Goal: Check status: Check status

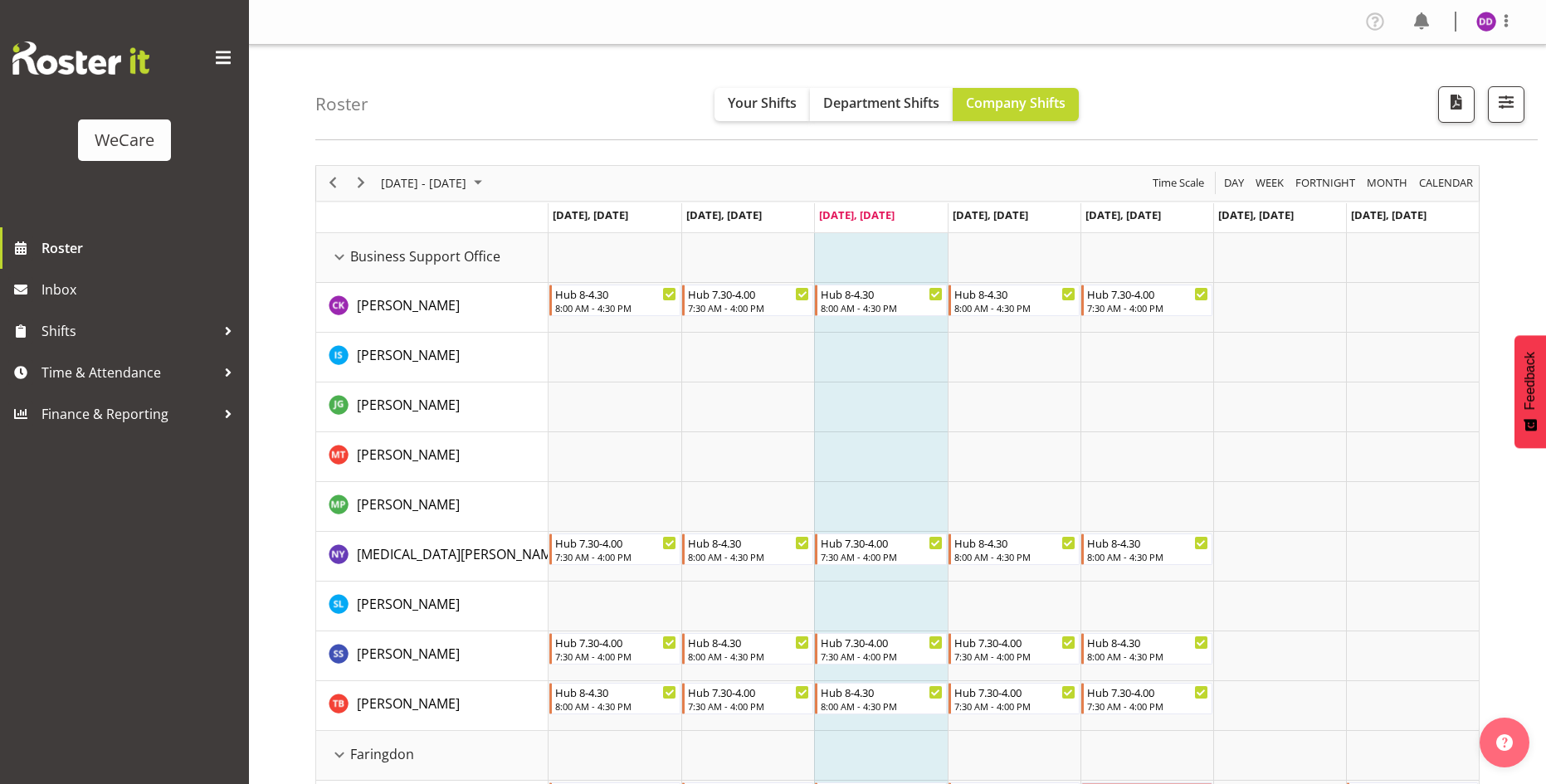
click at [471, 194] on div "[DATE] - [DATE]" at bounding box center [433, 183] width 117 height 35
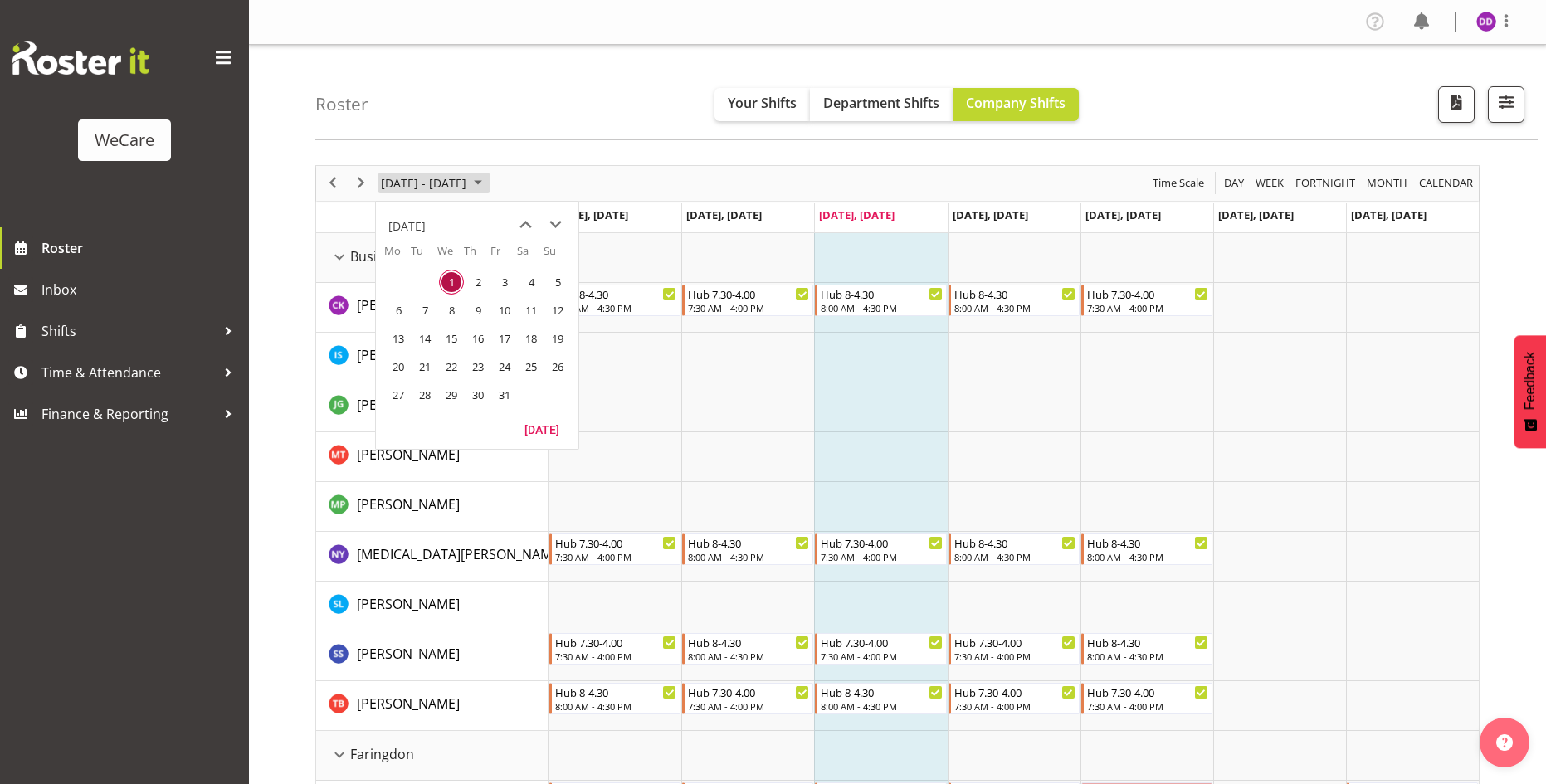
click at [468, 183] on span "[DATE] - [DATE]" at bounding box center [423, 183] width 88 height 21
click at [468, 186] on span "[DATE] - [DATE]" at bounding box center [423, 183] width 88 height 21
click at [558, 225] on span "next month" at bounding box center [556, 225] width 29 height 29
click at [537, 280] on span "1" at bounding box center [530, 282] width 25 height 25
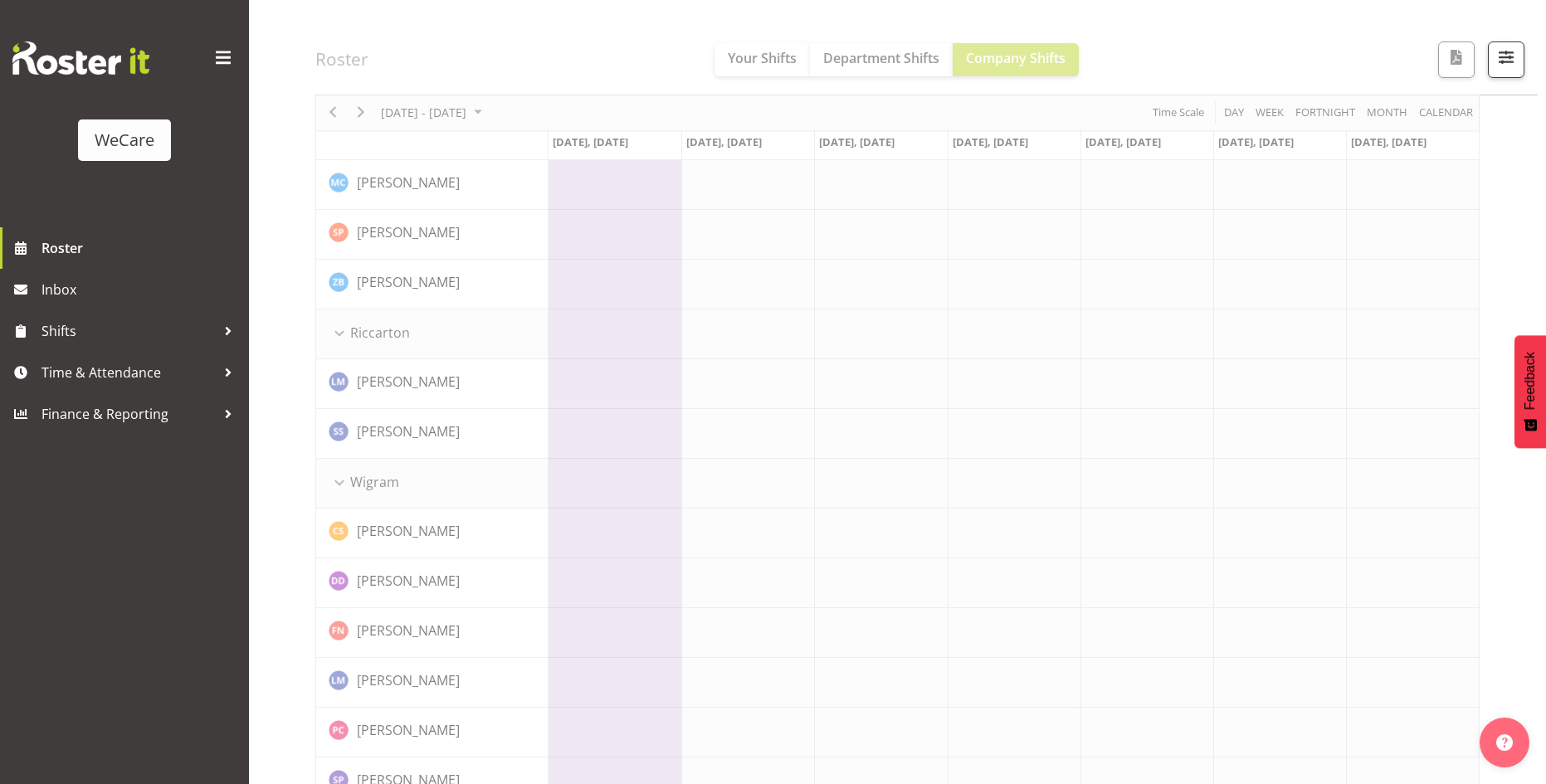
scroll to position [1453, 0]
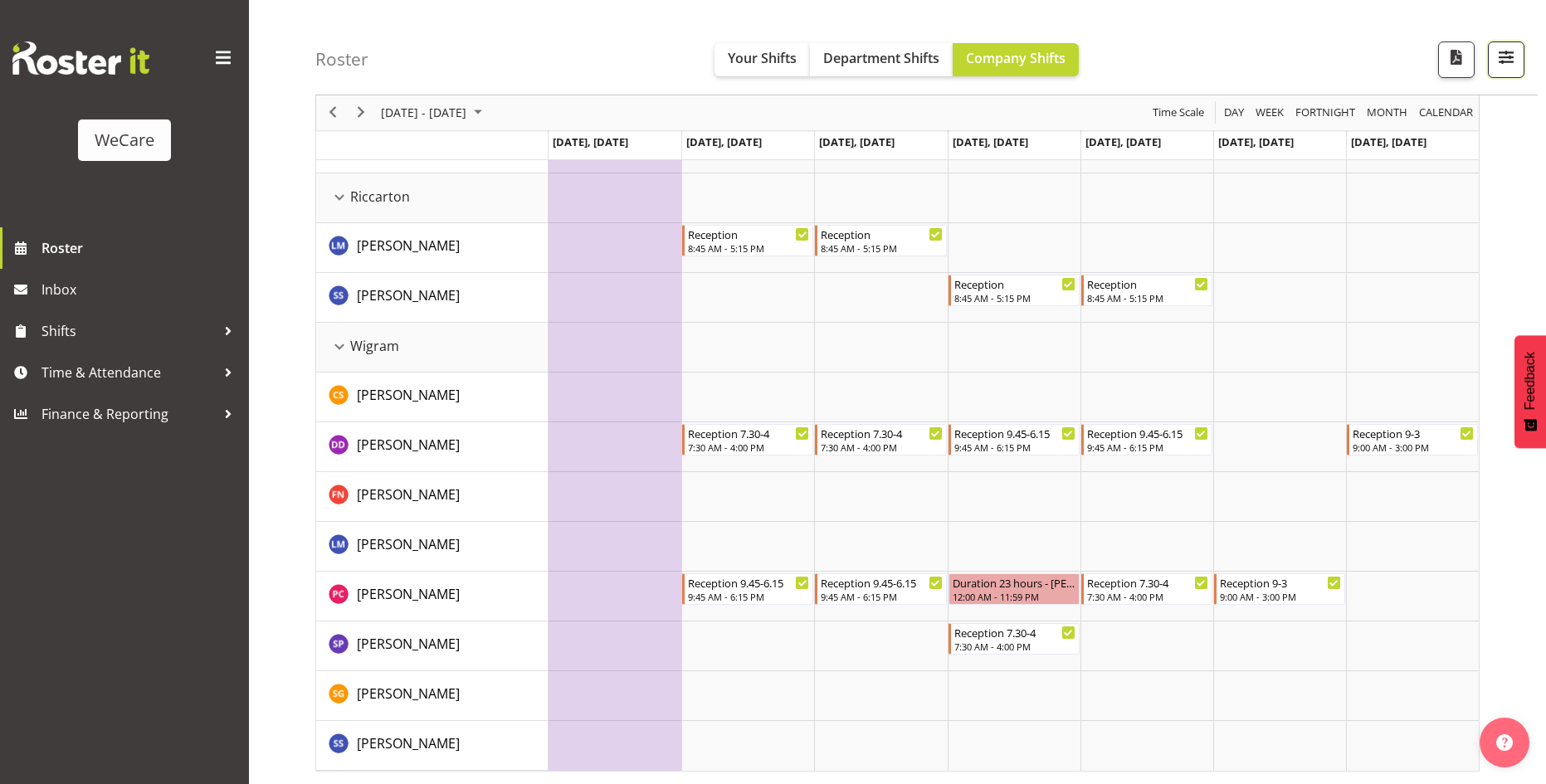
click at [1507, 56] on span "button" at bounding box center [1506, 57] width 22 height 22
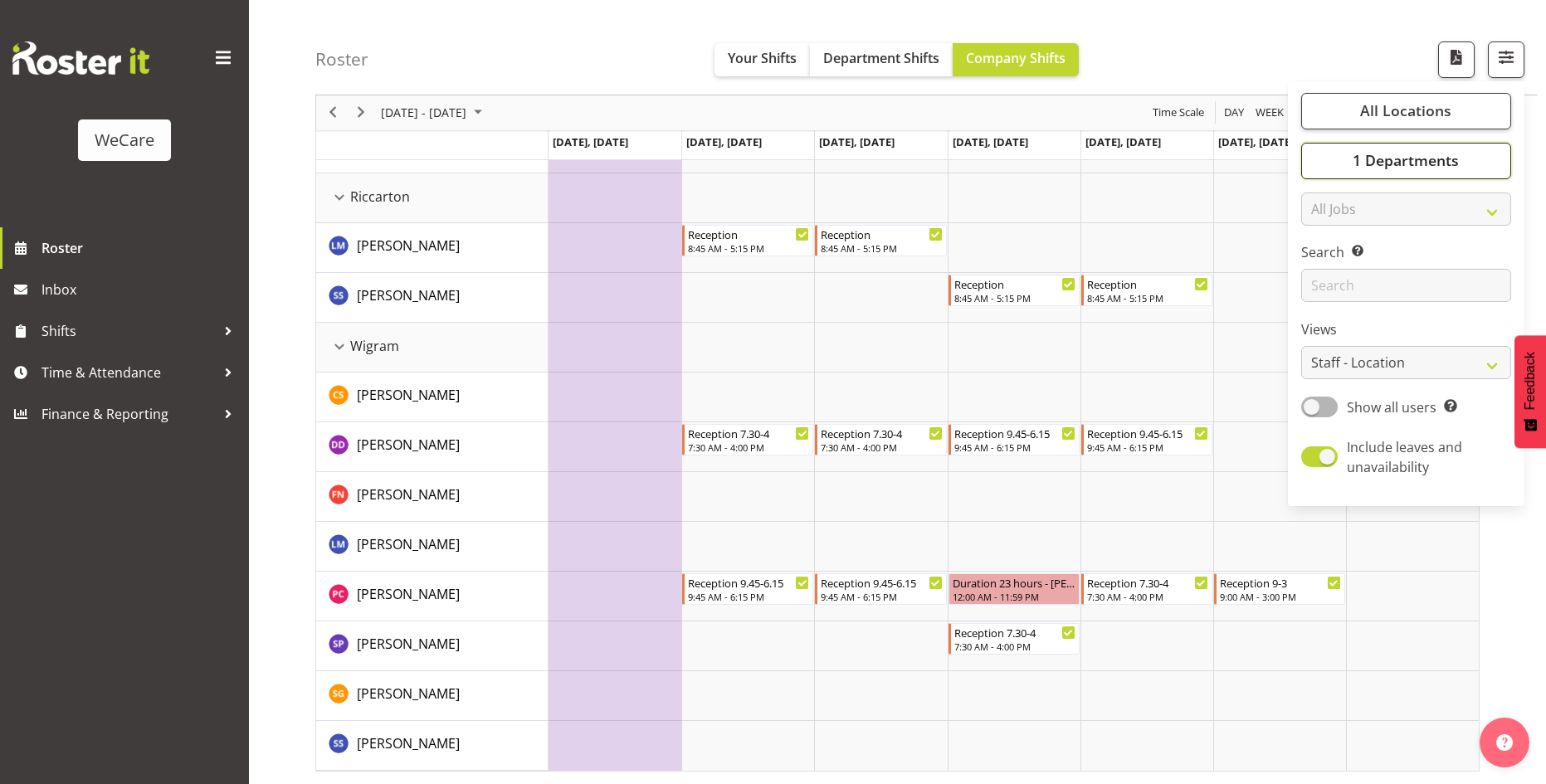
click at [1429, 154] on span "1 Departments" at bounding box center [1406, 161] width 106 height 20
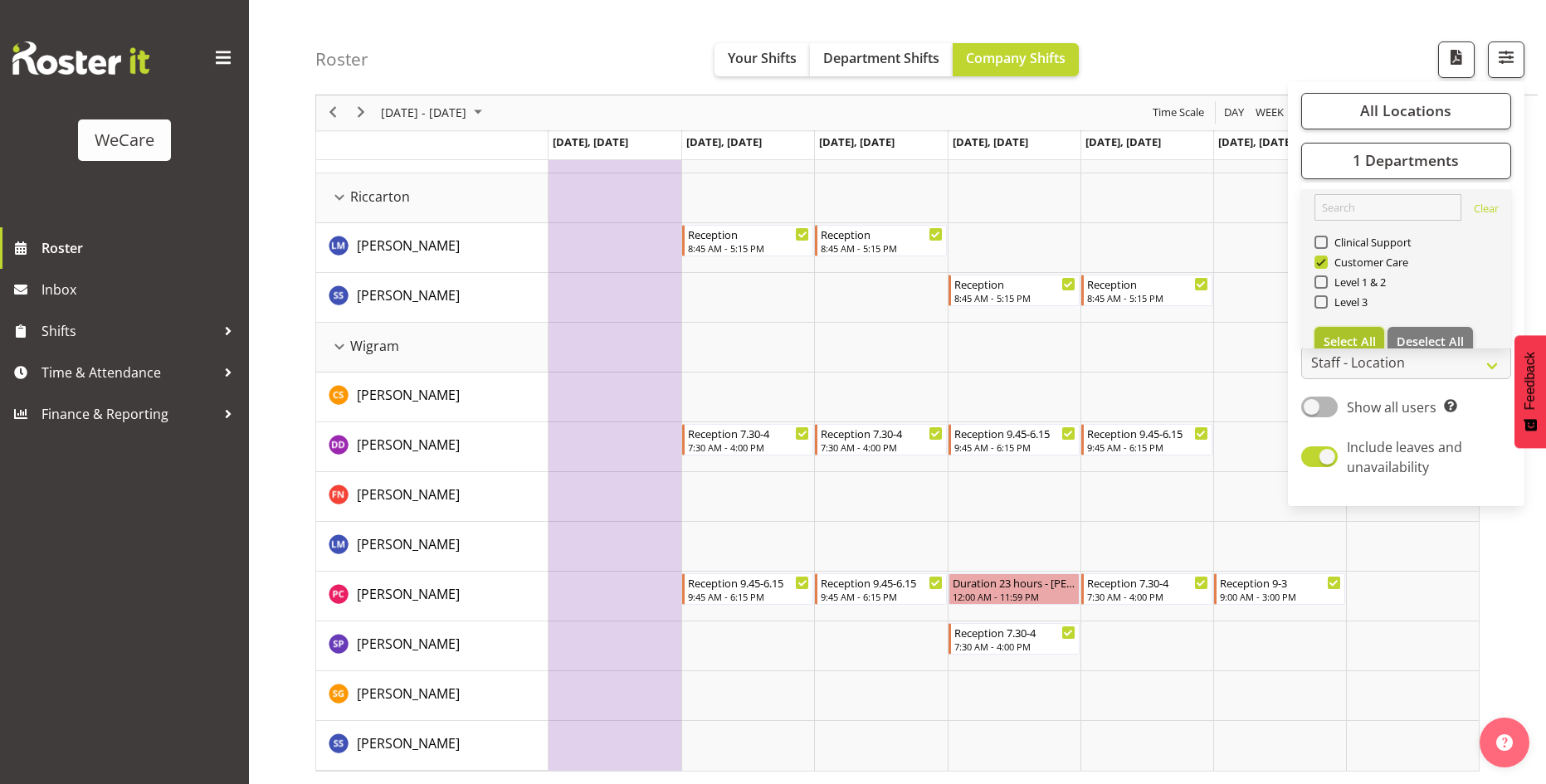
click at [1370, 336] on span "Select All" at bounding box center [1349, 341] width 52 height 16
checkbox input "true"
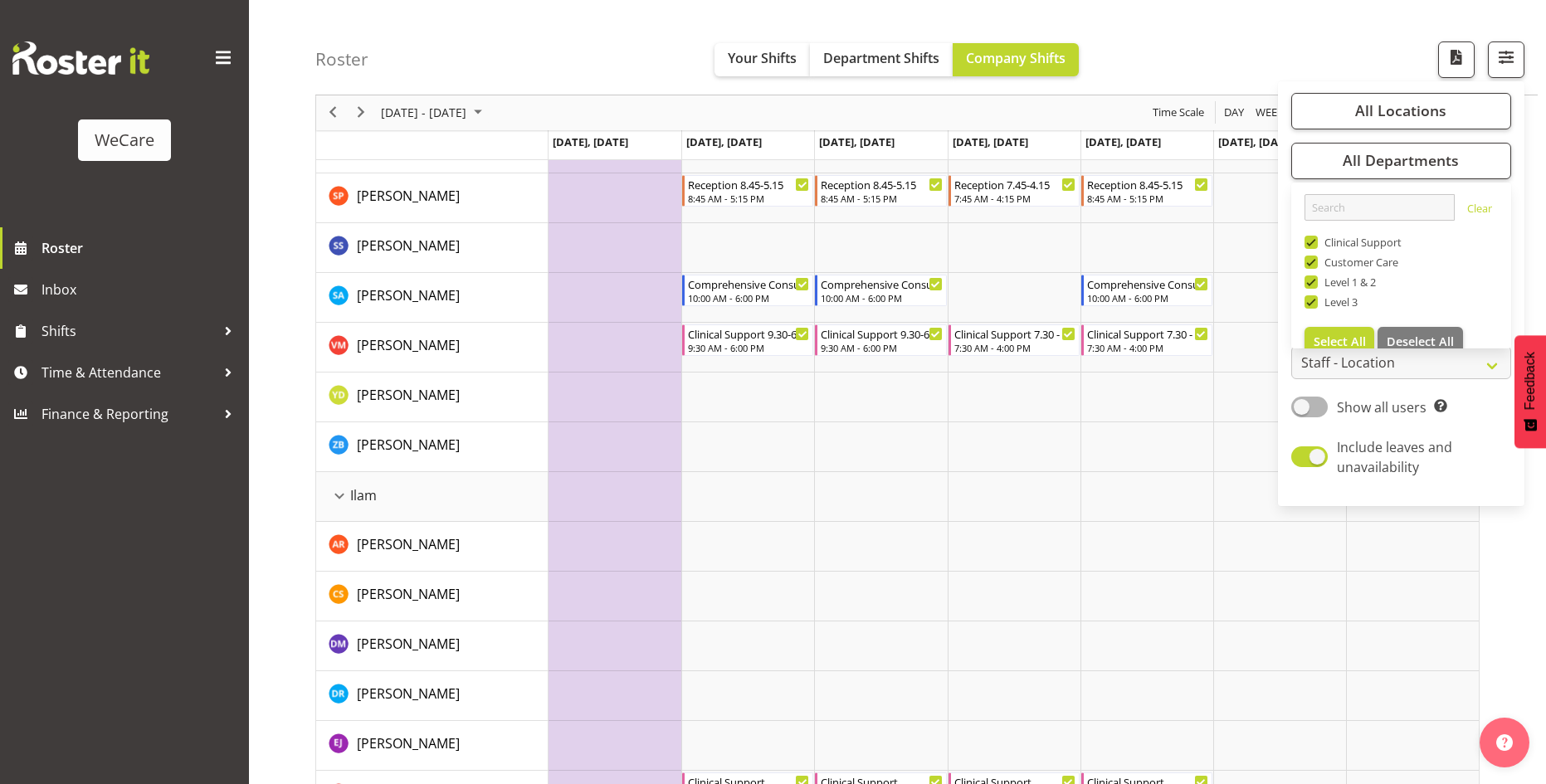
click at [1149, 93] on div "Roster Your Shifts Department Shifts Company Shifts All Locations Clear Busines…" at bounding box center [926, 47] width 1222 height 95
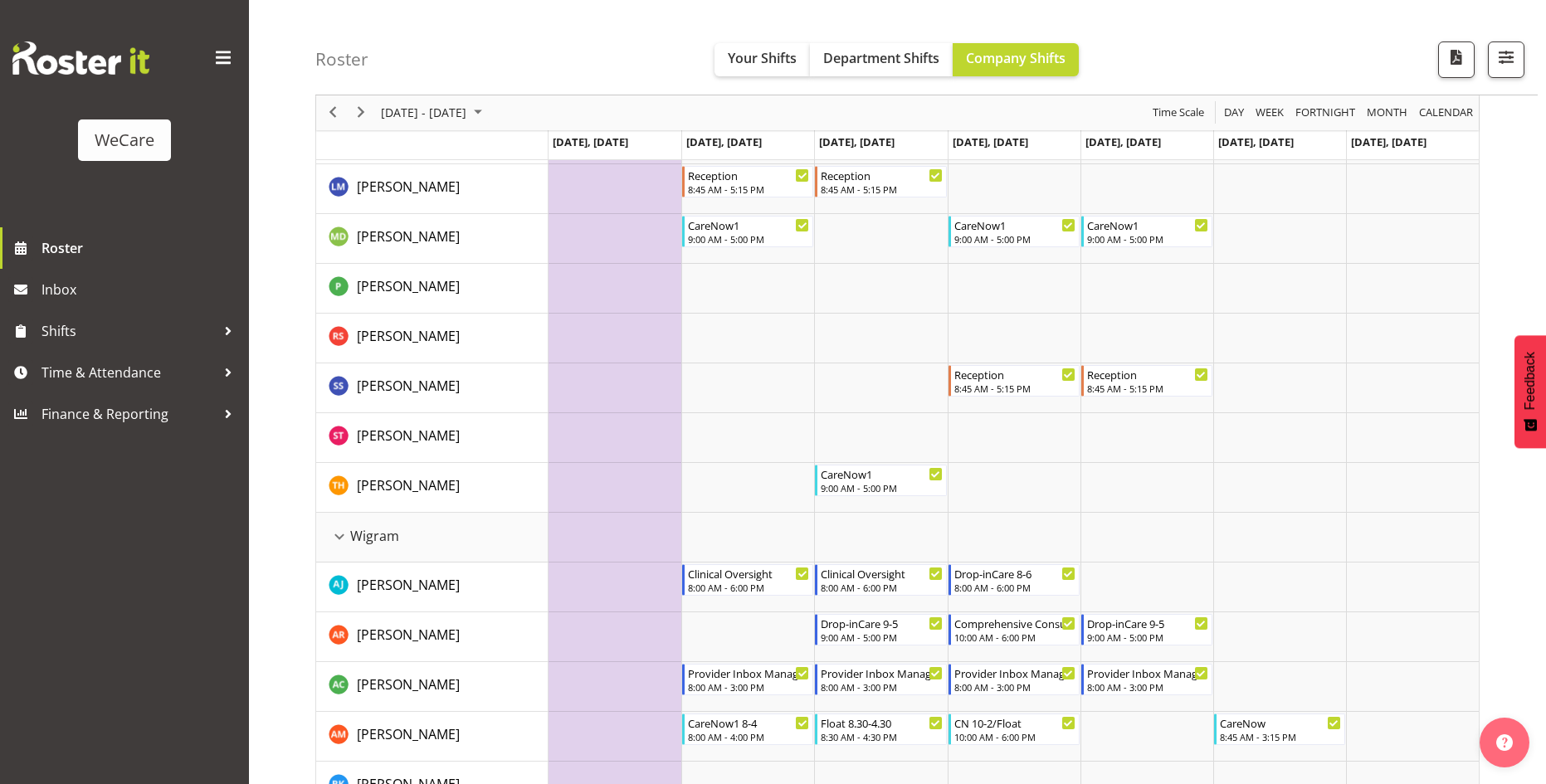
scroll to position [3526, 0]
